Goal: Information Seeking & Learning: Learn about a topic

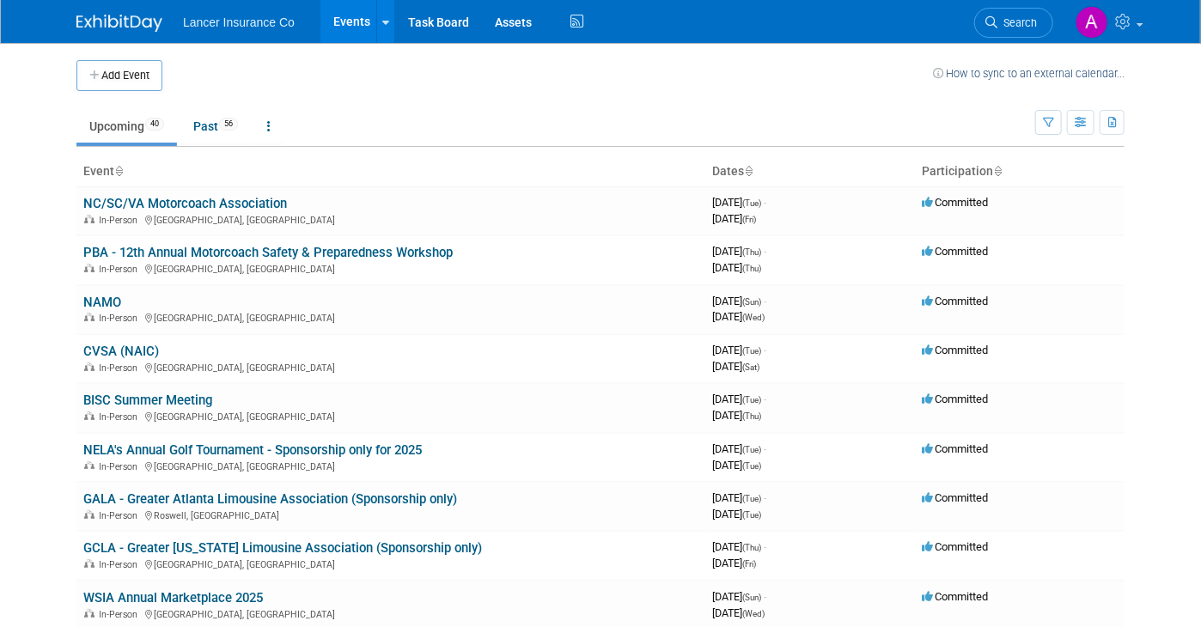
click at [32, 446] on body "Lancer Insurance Co Events Add Event Bulk Upload Events Shareable Event Boards …" at bounding box center [600, 313] width 1201 height 627
click at [42, 473] on body "Lancer Insurance Co Events Add Event Bulk Upload Events Shareable Event Boards …" at bounding box center [600, 313] width 1201 height 627
click at [306, 445] on link "NELA's Annual Golf Tournament - Sponsorship only for 2025" at bounding box center [252, 449] width 338 height 15
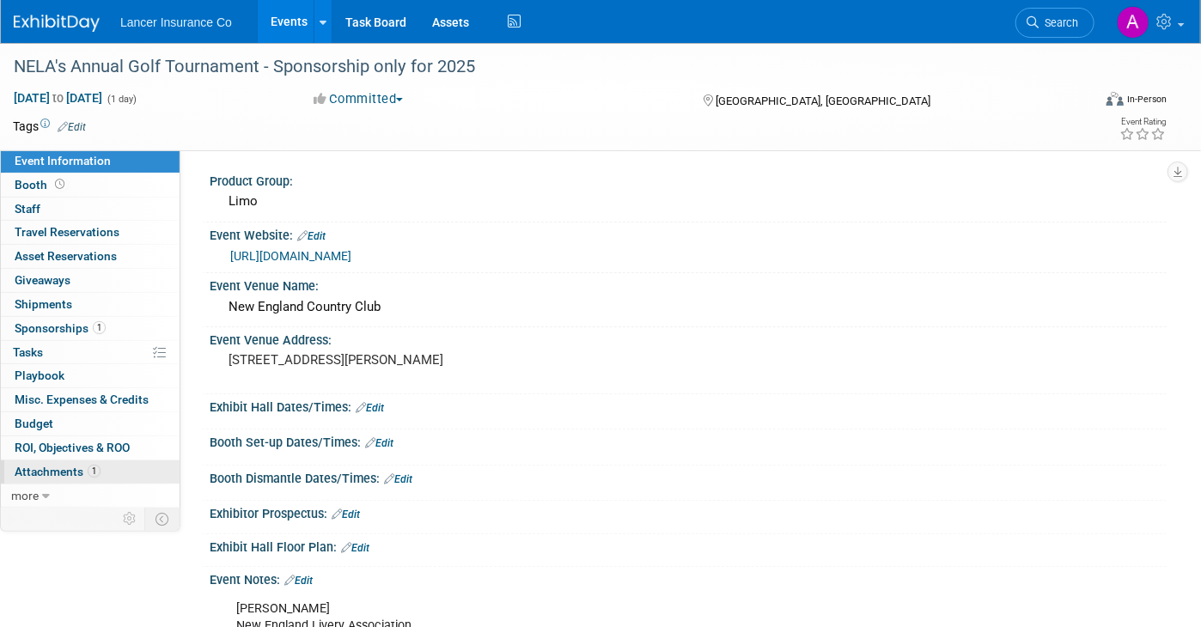
click at [64, 465] on span "Attachments 1" at bounding box center [58, 472] width 86 height 14
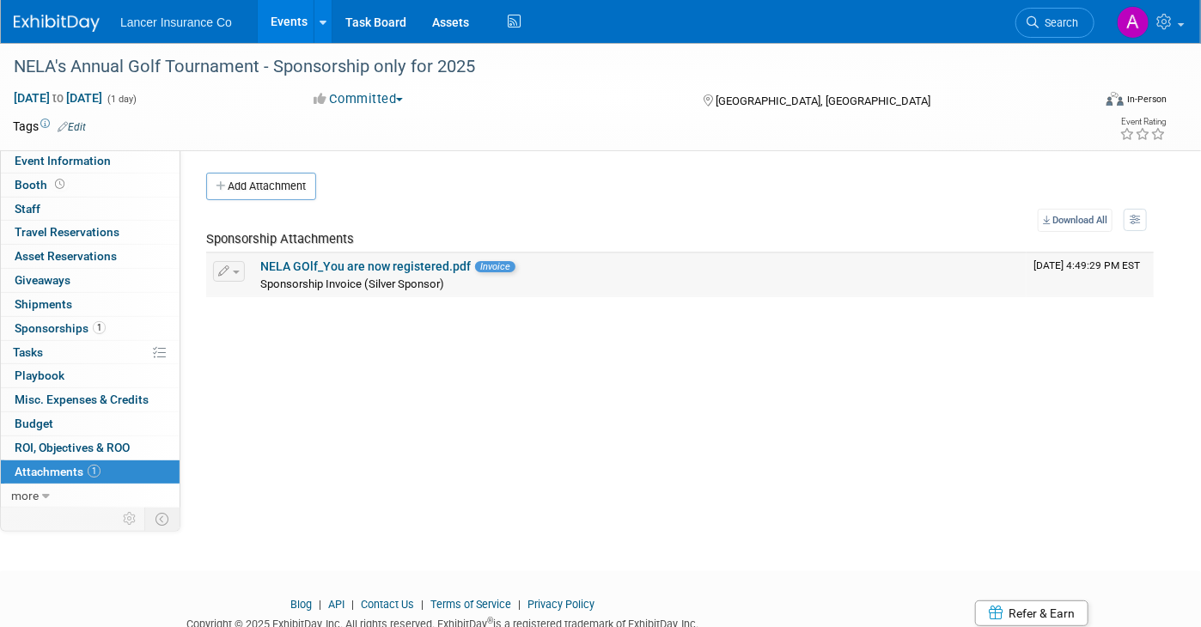
click at [359, 264] on link "NELA GOlf_You are now registered.pdf" at bounding box center [365, 266] width 210 height 14
drag, startPoint x: 15, startPoint y: 63, endPoint x: 258, endPoint y: 60, distance: 242.3
click at [258, 60] on div "NELA's Annual Golf Tournament - Sponsorship only for 2025" at bounding box center [538, 67] width 1061 height 31
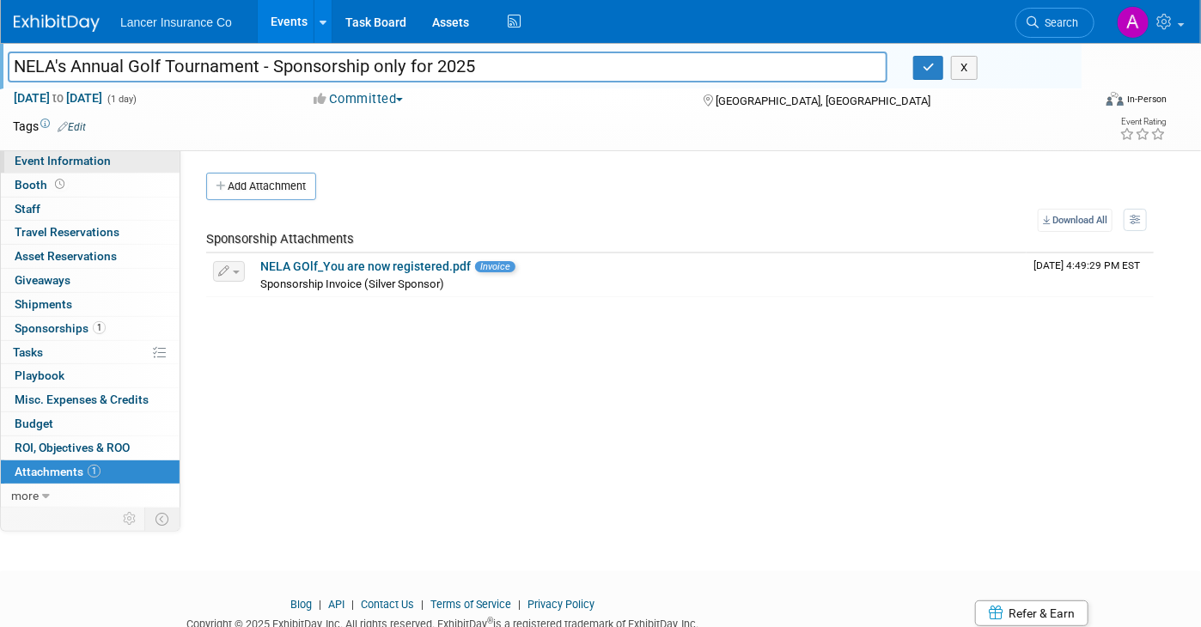
click at [96, 158] on span "Event Information" at bounding box center [63, 161] width 96 height 14
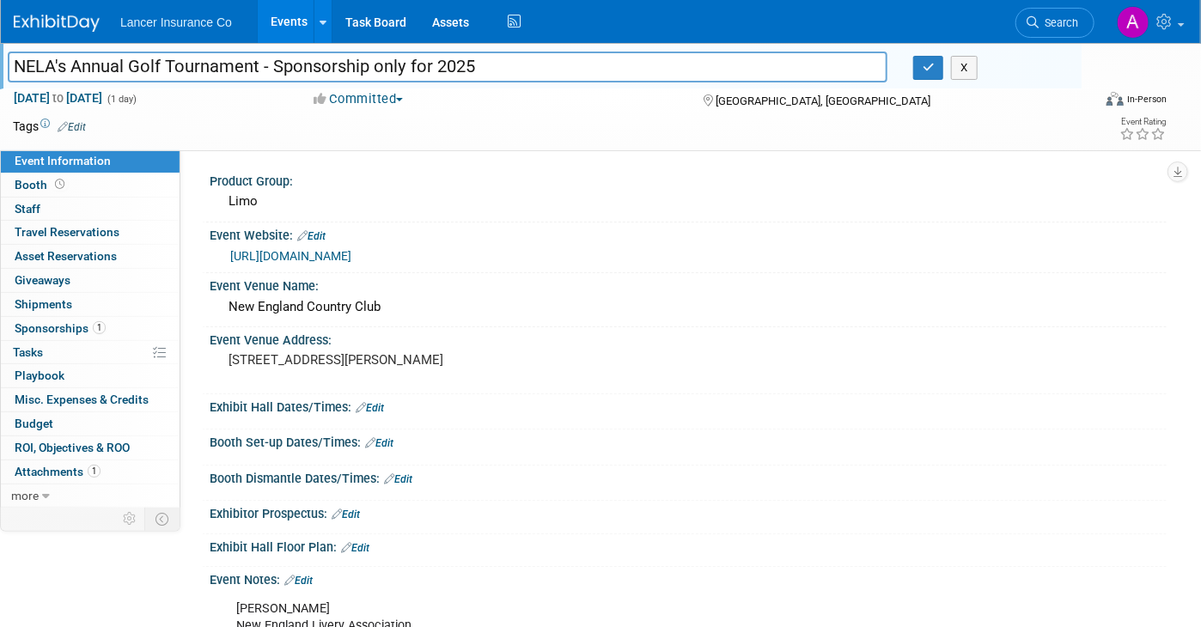
click at [347, 253] on link "https://nelivery.org/NELA_Events" at bounding box center [290, 256] width 121 height 14
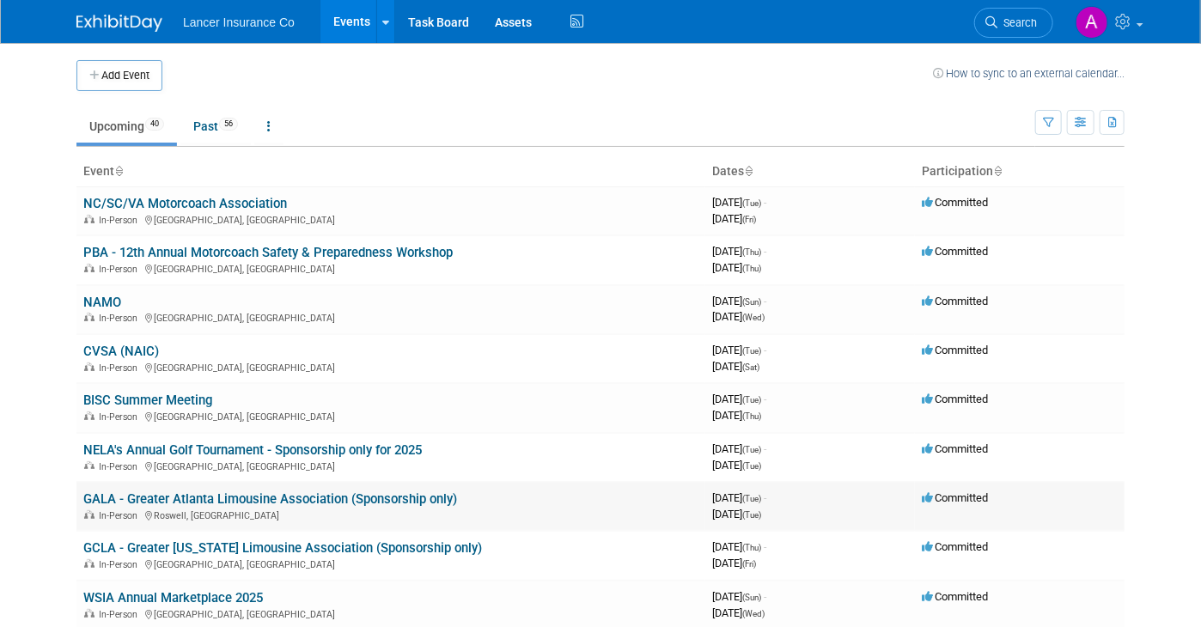
click at [302, 496] on link "GALA - Greater Atlanta Limousine Association (Sponsorship only)" at bounding box center [270, 498] width 374 height 15
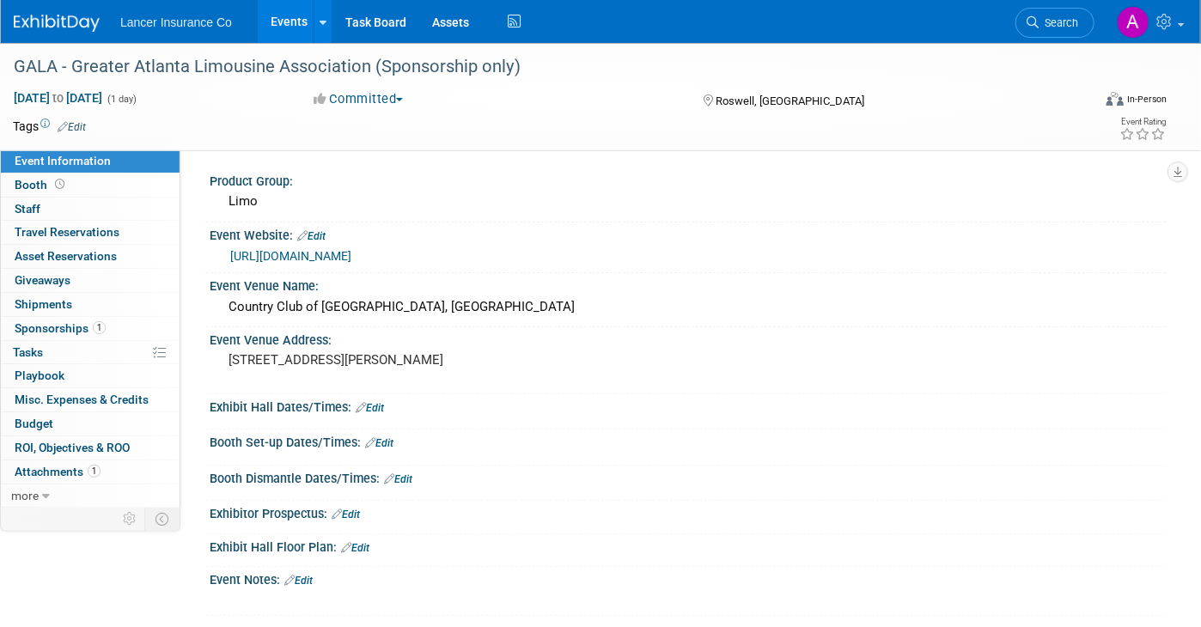
click at [323, 256] on link "https://www.galagolf.org/" at bounding box center [290, 256] width 121 height 14
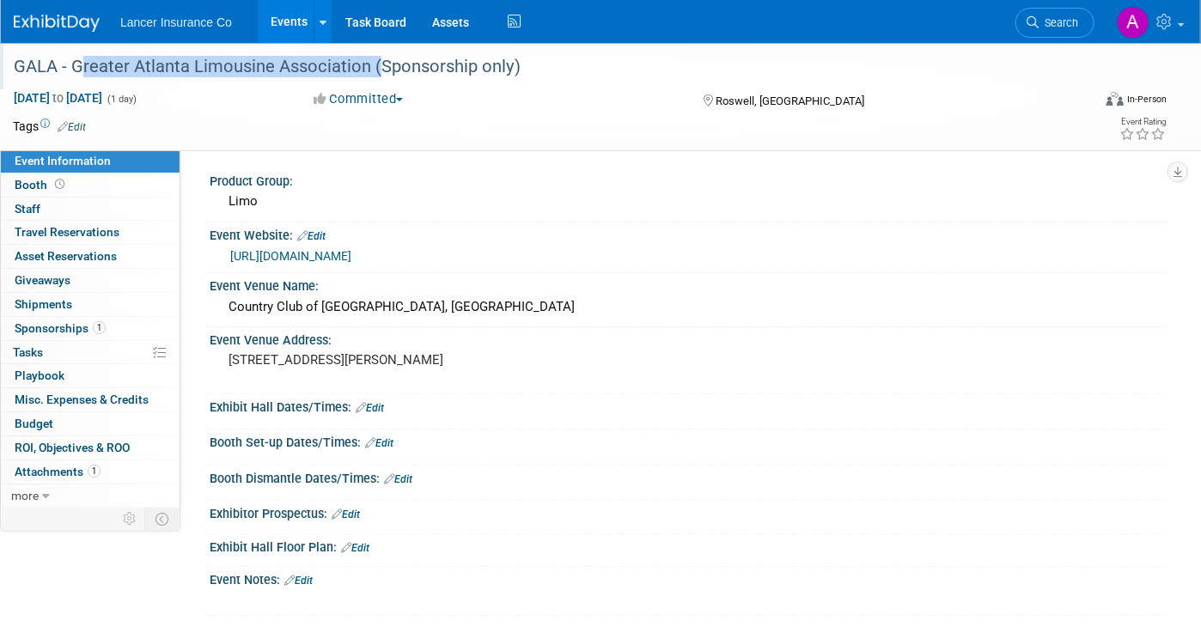
drag, startPoint x: 72, startPoint y: 64, endPoint x: 370, endPoint y: 67, distance: 298.1
click at [370, 67] on div "GALA - Greater Atlanta Limousine Association (Sponsorship only)" at bounding box center [538, 67] width 1061 height 31
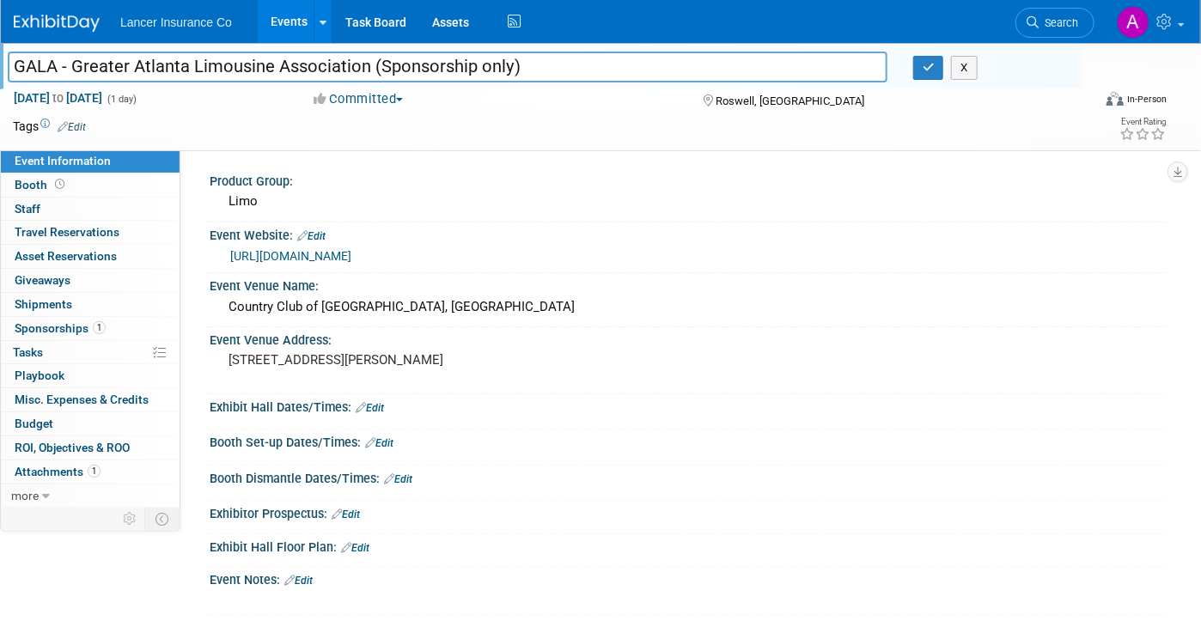
click at [210, 67] on input "GALA - Greater Atlanta Limousine Association (Sponsorship only)" at bounding box center [448, 67] width 880 height 30
drag, startPoint x: 72, startPoint y: 63, endPoint x: 363, endPoint y: 59, distance: 290.4
click at [363, 59] on input "GALA - Greater Atlanta Limousine Association (Sponsorship only)" at bounding box center [448, 67] width 880 height 30
